Goal: Task Accomplishment & Management: Complete application form

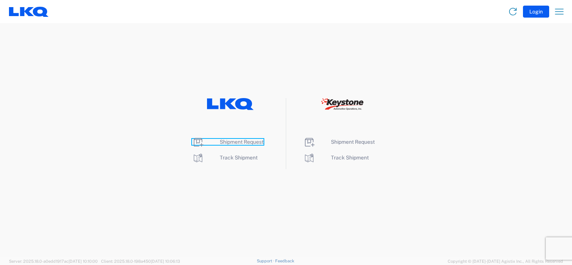
click at [241, 142] on span "Shipment Request" at bounding box center [242, 142] width 44 height 6
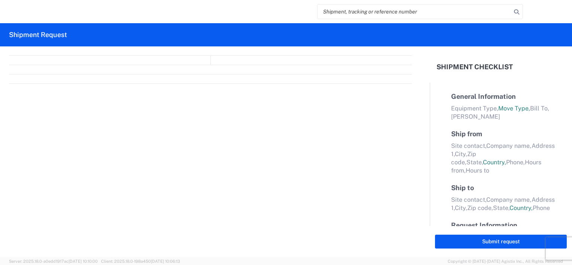
select select "FULL"
select select "LBS"
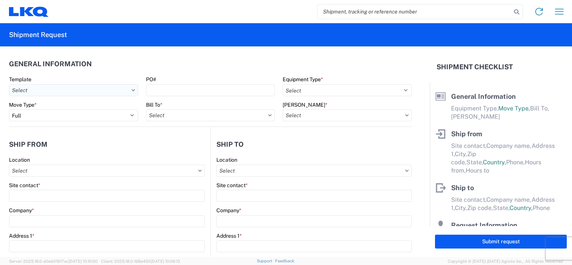
click at [102, 91] on input "Template" at bounding box center [73, 90] width 129 height 12
type input "1217"
click at [72, 121] on div "1217_CHATTANOOGA_1760_Houston" at bounding box center [76, 124] width 131 height 12
type input "1217_CHATTANOOGA_1760_Houston"
click at [189, 114] on input "Bill To *" at bounding box center [210, 115] width 129 height 12
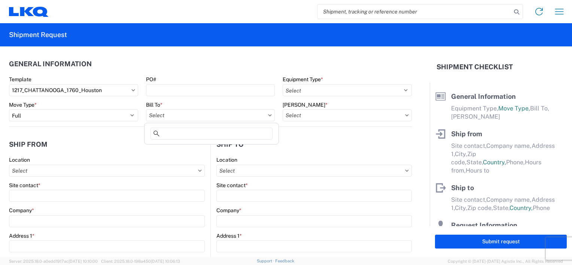
select select
type input "Shipping"
type input "LKQ Pick Your Part - [GEOGRAPHIC_DATA]"
type input "[STREET_ADDRESS][PERSON_NAME]"
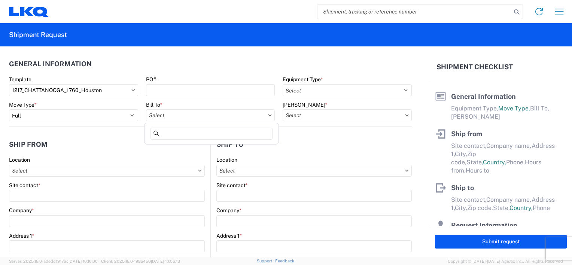
type input "CHATTANOOGA"
type input "37421"
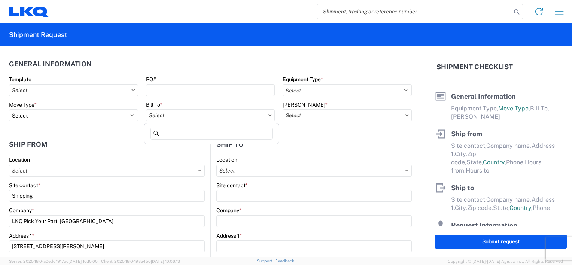
type input "Receiving"
type input "LKQ Best Core"
type input "[STREET_ADDRESS]"
type input "[GEOGRAPHIC_DATA]"
type input "77038"
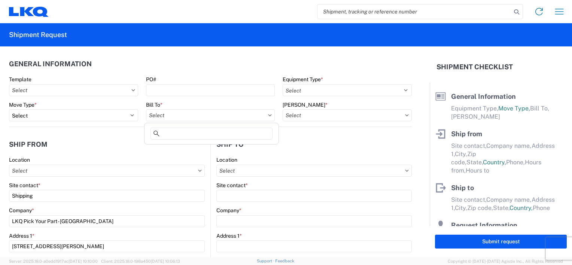
type input "[DATE]"
type input "42000"
type input "Miscellaneous (alt, comp, conv, etc)"
type input "1"
type input "12"
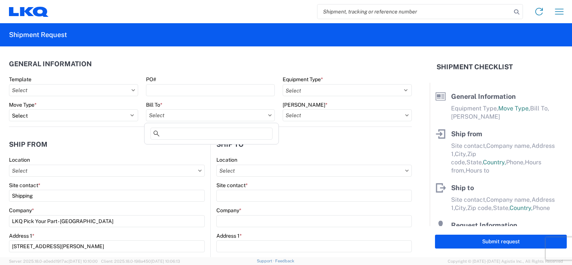
type input "12"
select select "IN"
select select "TN"
select select "US"
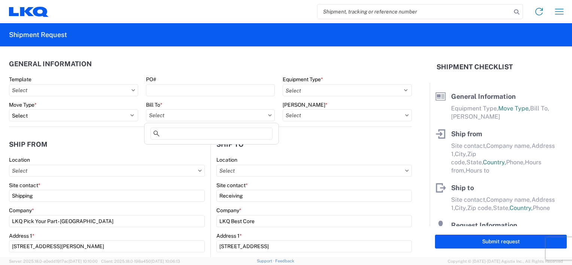
select select "[GEOGRAPHIC_DATA]"
select select "US"
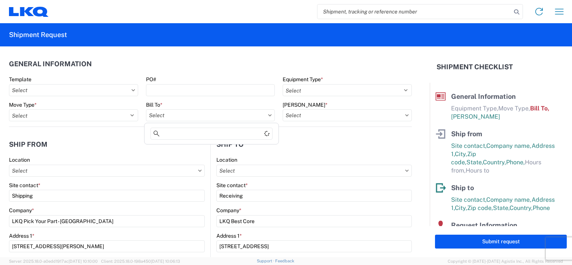
type input "1760-1300-50180-0000 - 1760 Freight In - Cores"
type input "1217 - LKQ Pick Your Part - [GEOGRAPHIC_DATA]"
type input "1760 - LKQ Best Core"
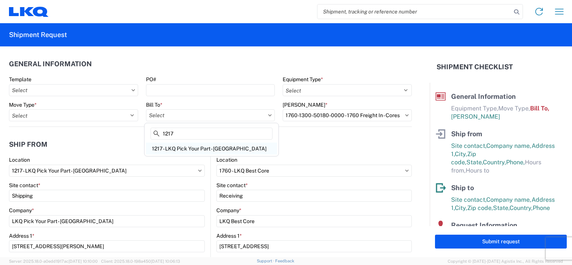
type input "1217"
click at [228, 148] on div "1217 - LKQ Pick Your Part - [GEOGRAPHIC_DATA]" at bounding box center [211, 149] width 131 height 12
type input "1217 - LKQ Pick Your Part - [GEOGRAPHIC_DATA]"
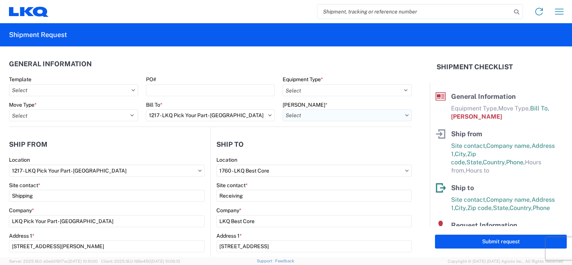
click at [321, 119] on input "[PERSON_NAME] *" at bounding box center [347, 115] width 129 height 12
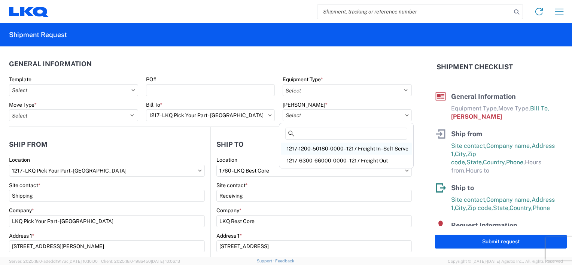
click at [321, 147] on div "1217-1200-50180-0000 - 1217 Freight In - Self Serve" at bounding box center [346, 149] width 131 height 12
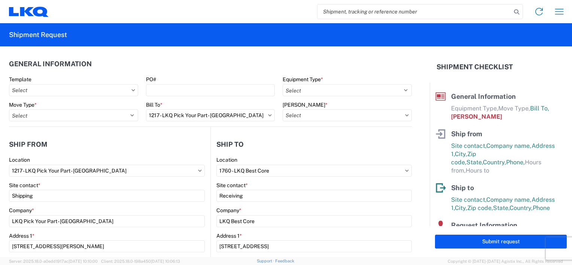
type input "1217-1200-50180-0000 - 1217 Freight In - Self Serve"
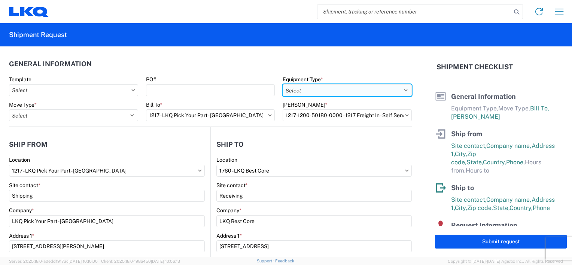
click at [321, 87] on select "Select 53’ Dry Van Flatbed Dropdeck (van) Lowboy (flatbed) Rail" at bounding box center [347, 90] width 129 height 12
click at [283, 84] on select "Select 53’ Dry Van Flatbed Dropdeck (van) Lowboy (flatbed) Rail" at bounding box center [347, 90] width 129 height 12
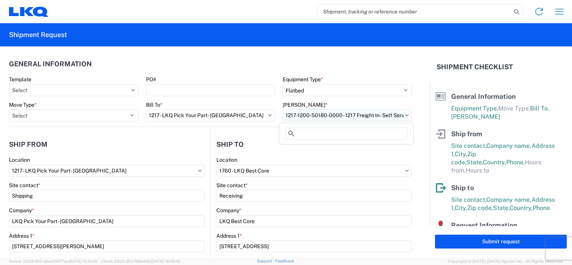
click at [299, 118] on input "1217-1200-50180-0000 - 1217 Freight In - Self Serve" at bounding box center [347, 115] width 129 height 12
click at [306, 83] on div "Equipment Type * Select 53’ Dry Van Flatbed Dropdeck (van) Lowboy (flatbed) Rail" at bounding box center [347, 86] width 129 height 20
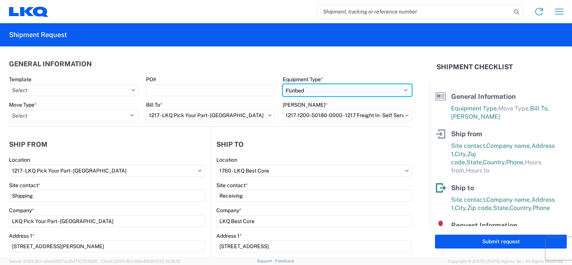
click at [307, 88] on select "Select 53’ Dry Van Flatbed Dropdeck (van) Lowboy (flatbed) Rail" at bounding box center [347, 90] width 129 height 12
select select "STDV"
click at [283, 84] on select "Select 53’ Dry Van Flatbed Dropdeck (van) Lowboy (flatbed) Rail" at bounding box center [347, 90] width 129 height 12
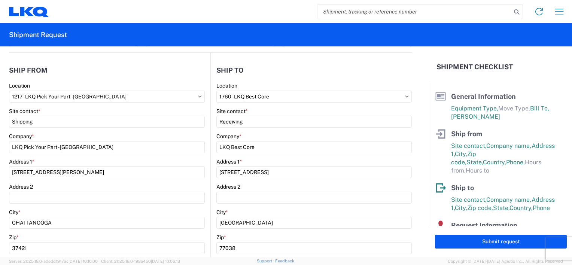
scroll to position [75, 0]
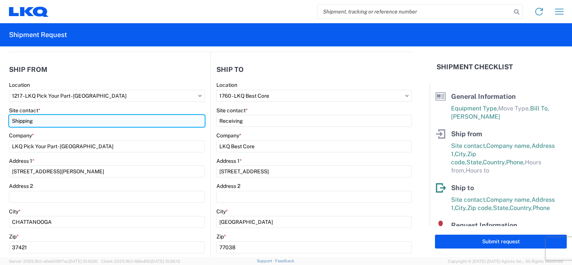
click at [39, 118] on input "Shipping" at bounding box center [107, 121] width 196 height 12
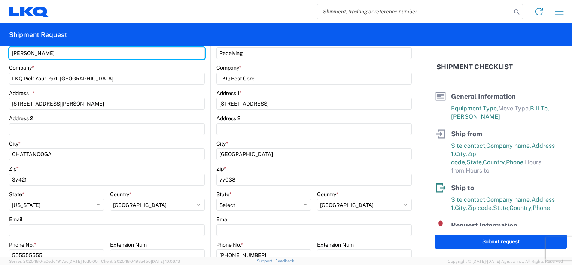
scroll to position [150, 0]
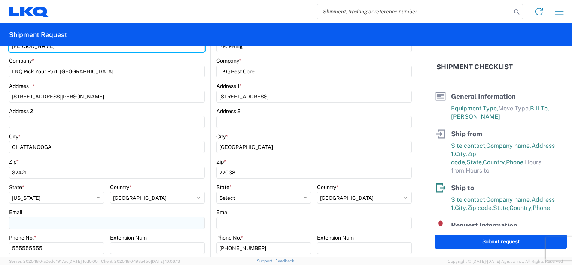
type input "[PERSON_NAME]"
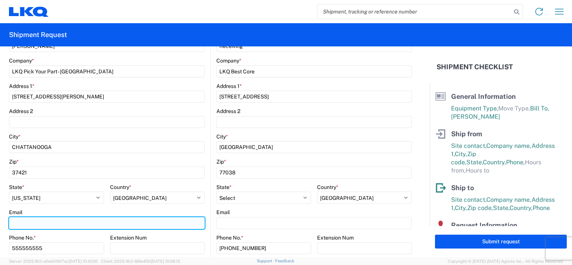
click at [36, 222] on input "Email" at bounding box center [107, 223] width 196 height 12
type input "[EMAIL_ADDRESS][DOMAIN_NAME]"
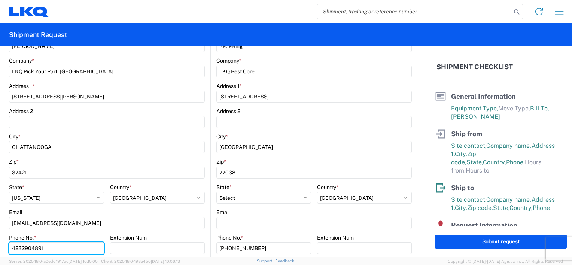
type input "4232904891"
click at [205, 128] on main "1217 Location 1217 - LKQ Pick Your Part - [GEOGRAPHIC_DATA] Site contact * [PER…" at bounding box center [109, 154] width 201 height 295
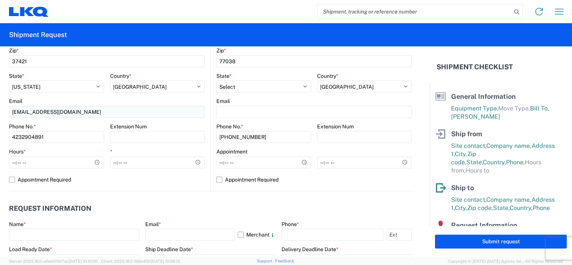
scroll to position [300, 0]
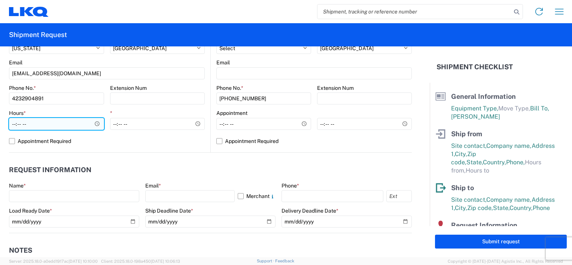
click at [84, 126] on input "Hours *" at bounding box center [56, 124] width 95 height 12
click at [94, 123] on input "Hours *" at bounding box center [56, 124] width 95 height 12
type input "07:30"
click at [105, 149] on div "1217 Location 1217 - LKQ Pick Your Part - [GEOGRAPHIC_DATA] Site contact * [PER…" at bounding box center [107, 4] width 196 height 295
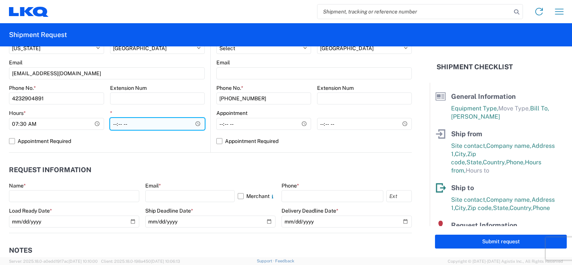
click at [132, 126] on input "*" at bounding box center [157, 124] width 95 height 12
type input "14:00"
click at [137, 154] on agx-request-info "Request Information Name * Email * Merchant Phone * Load Ready Date * [DATE] Sh…" at bounding box center [210, 193] width 403 height 81
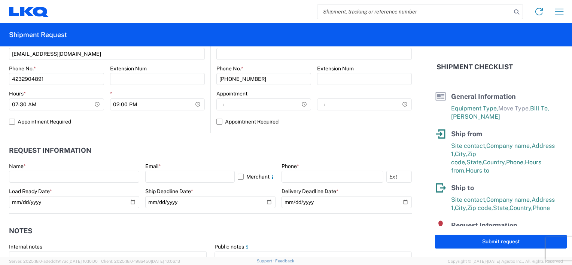
scroll to position [337, 0]
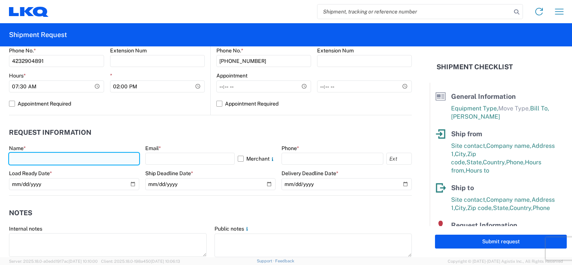
click at [40, 159] on input "text" at bounding box center [74, 159] width 130 height 12
type input "[PERSON_NAME]"
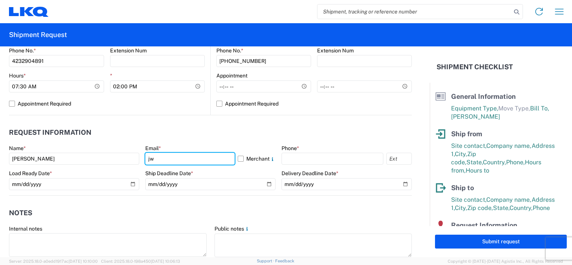
type input "[EMAIL_ADDRESS][DOMAIN_NAME]"
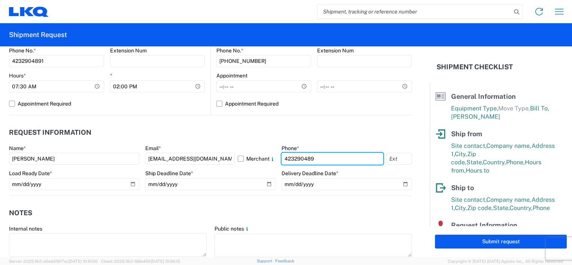
type input "4232904891"
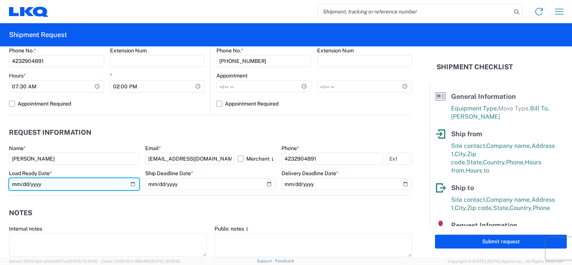
click at [131, 183] on input "[DATE]" at bounding box center [74, 184] width 130 height 12
type input "[DATE]"
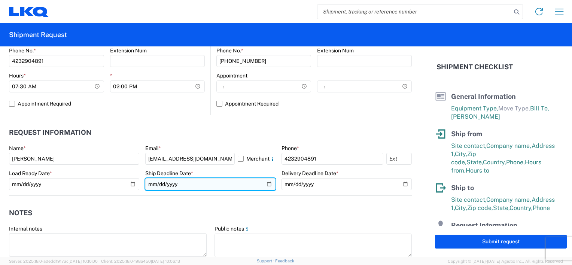
click at [265, 184] on input "date" at bounding box center [210, 184] width 130 height 12
type input "[DATE]"
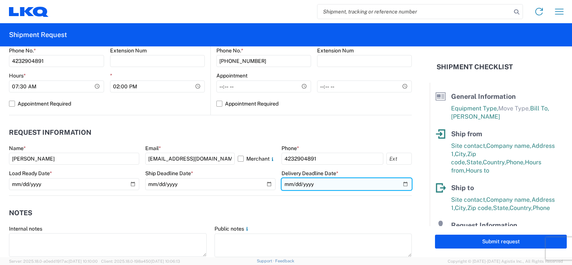
click at [401, 182] on input "date" at bounding box center [347, 184] width 130 height 12
type input "[DATE]"
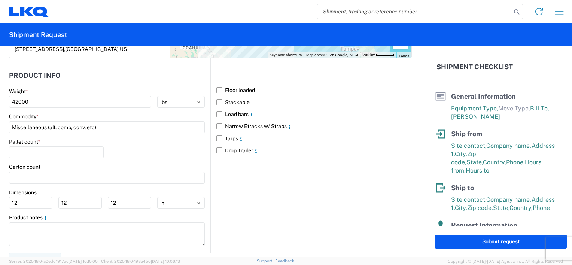
scroll to position [693, 0]
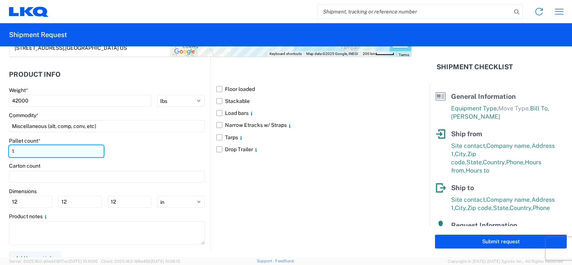
click at [30, 147] on input "1" at bounding box center [56, 151] width 95 height 12
type input "48"
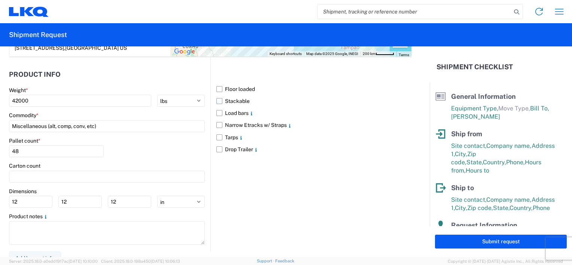
click at [225, 95] on label "Stackable" at bounding box center [313, 101] width 195 height 12
click at [0, 0] on input "Stackable" at bounding box center [0, 0] width 0 height 0
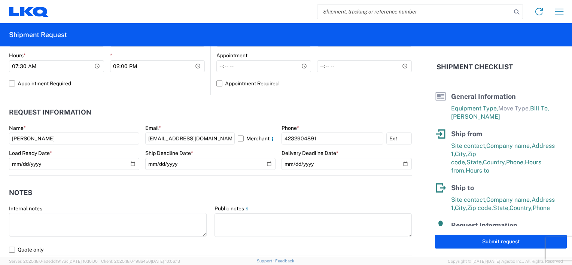
scroll to position [356, 0]
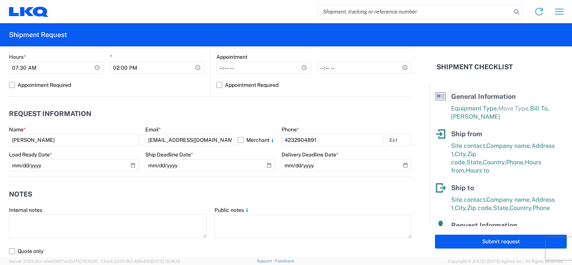
click at [419, 104] on form "General Information Template PO# Equipment Type * Select 53’ Dry Van Flatbed Dr…" at bounding box center [215, 151] width 430 height 211
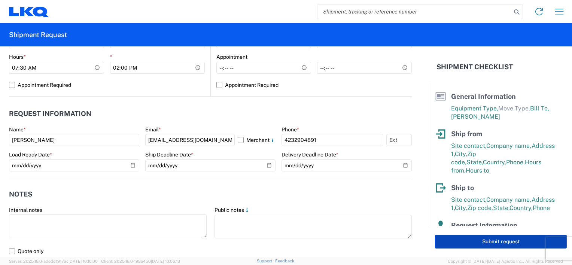
click at [464, 240] on button "Submit request" at bounding box center [501, 242] width 132 height 14
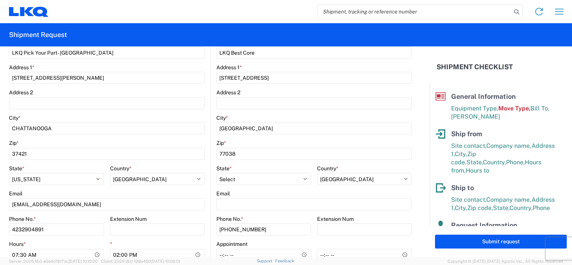
scroll to position [0, 0]
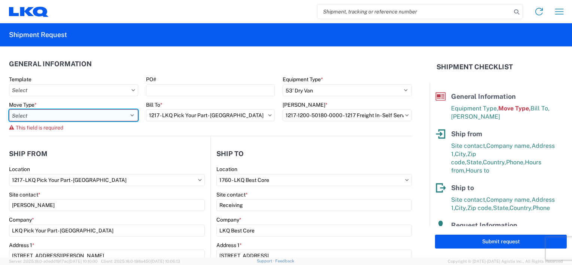
click at [87, 119] on select "Select Full Partial TL" at bounding box center [73, 115] width 129 height 12
select select "FULL"
click at [9, 109] on select "Select Full Partial TL" at bounding box center [73, 115] width 129 height 12
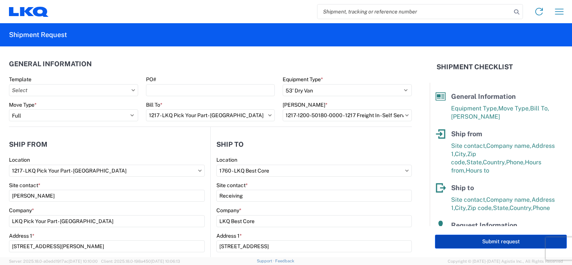
click at [477, 237] on button "Submit request" at bounding box center [501, 242] width 132 height 14
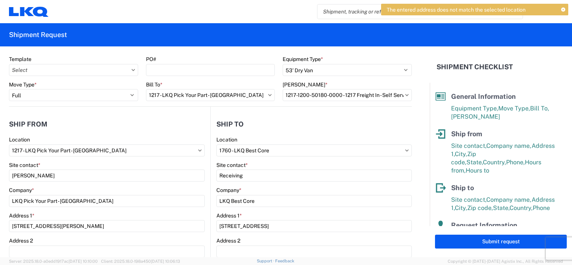
scroll to position [37, 0]
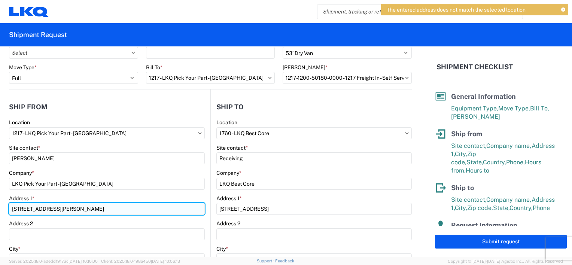
drag, startPoint x: 92, startPoint y: 204, endPoint x: 70, endPoint y: 204, distance: 21.7
click at [70, 204] on input "[STREET_ADDRESS][PERSON_NAME]" at bounding box center [107, 209] width 196 height 12
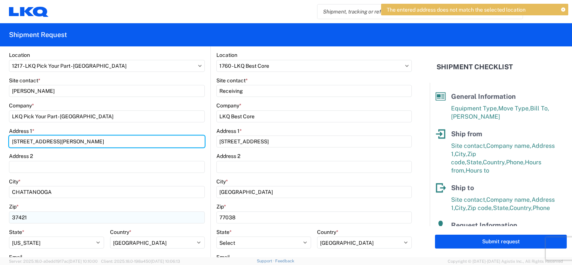
scroll to position [112, 0]
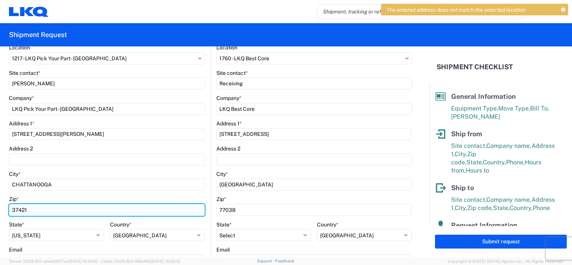
click at [70, 210] on input "37421" at bounding box center [107, 210] width 196 height 12
type input "37410"
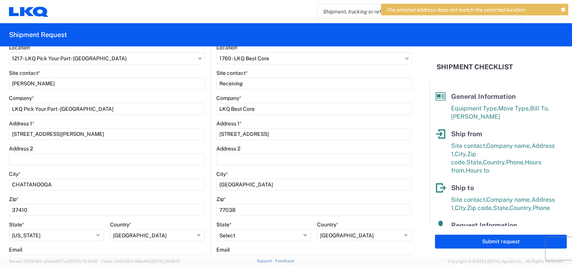
click at [205, 178] on main "1217 Location 1217 - LKQ Pick Your Part - [GEOGRAPHIC_DATA] Site contact * [PER…" at bounding box center [109, 191] width 201 height 295
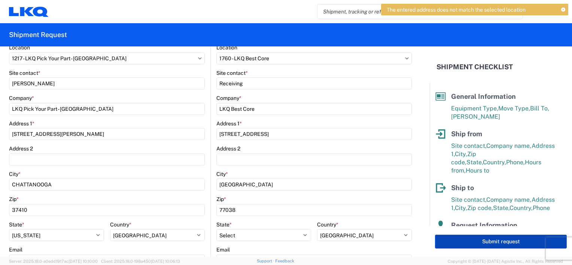
click at [457, 240] on button "Submit request" at bounding box center [501, 242] width 132 height 14
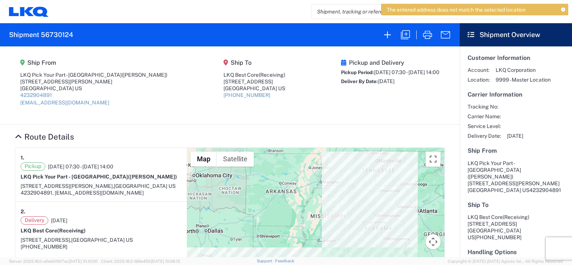
drag, startPoint x: 350, startPoint y: 81, endPoint x: 383, endPoint y: 79, distance: 33.0
click at [383, 79] on div "Deliver By Date: [DATE]" at bounding box center [390, 81] width 98 height 7
drag, startPoint x: 383, startPoint y: 79, endPoint x: 368, endPoint y: 110, distance: 34.7
click at [368, 110] on div "Pickup and Delivery Pickup Period: [DATE] 07:30 - [DATE] 14:00 Deliver By Date:…" at bounding box center [390, 85] width 98 height 52
